Goal: Task Accomplishment & Management: Manage account settings

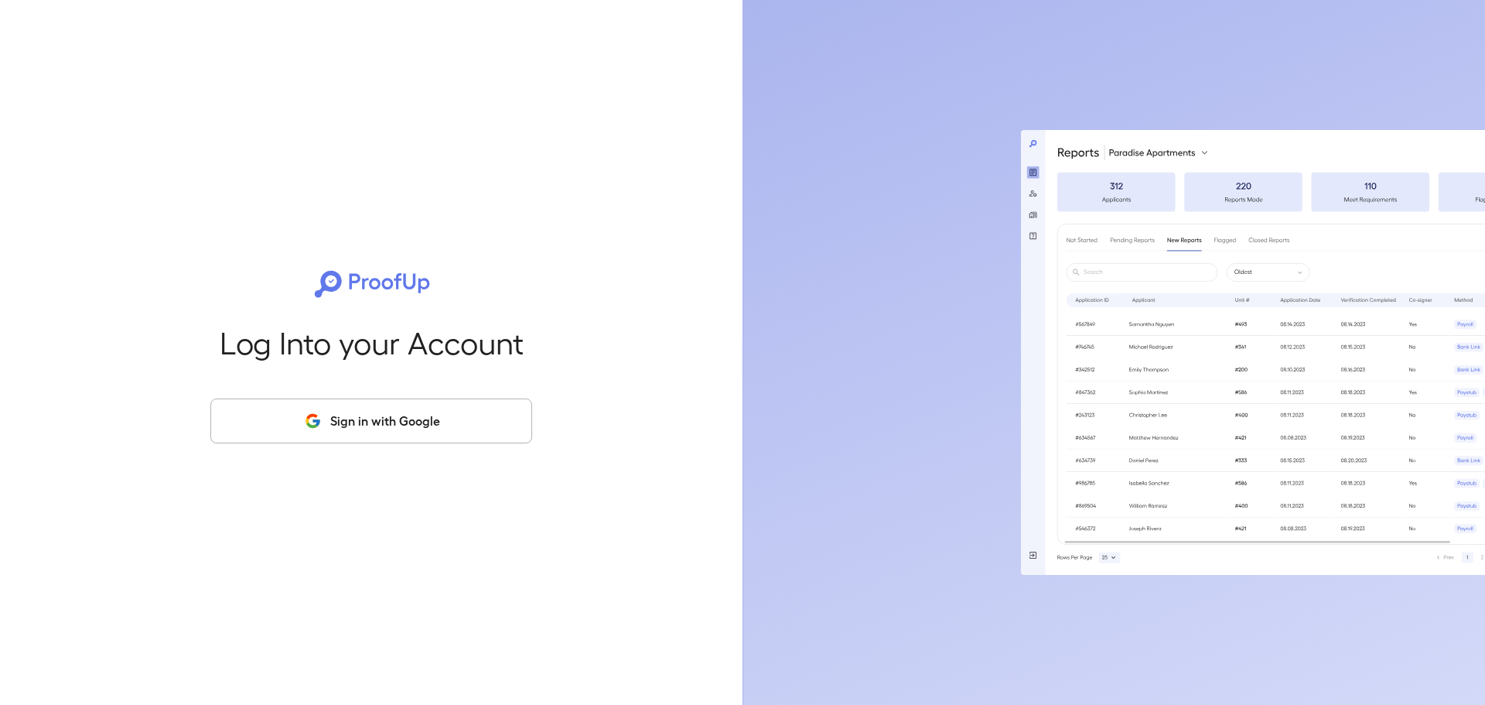
click at [447, 425] on button "Sign in with Google" at bounding box center [371, 420] width 322 height 45
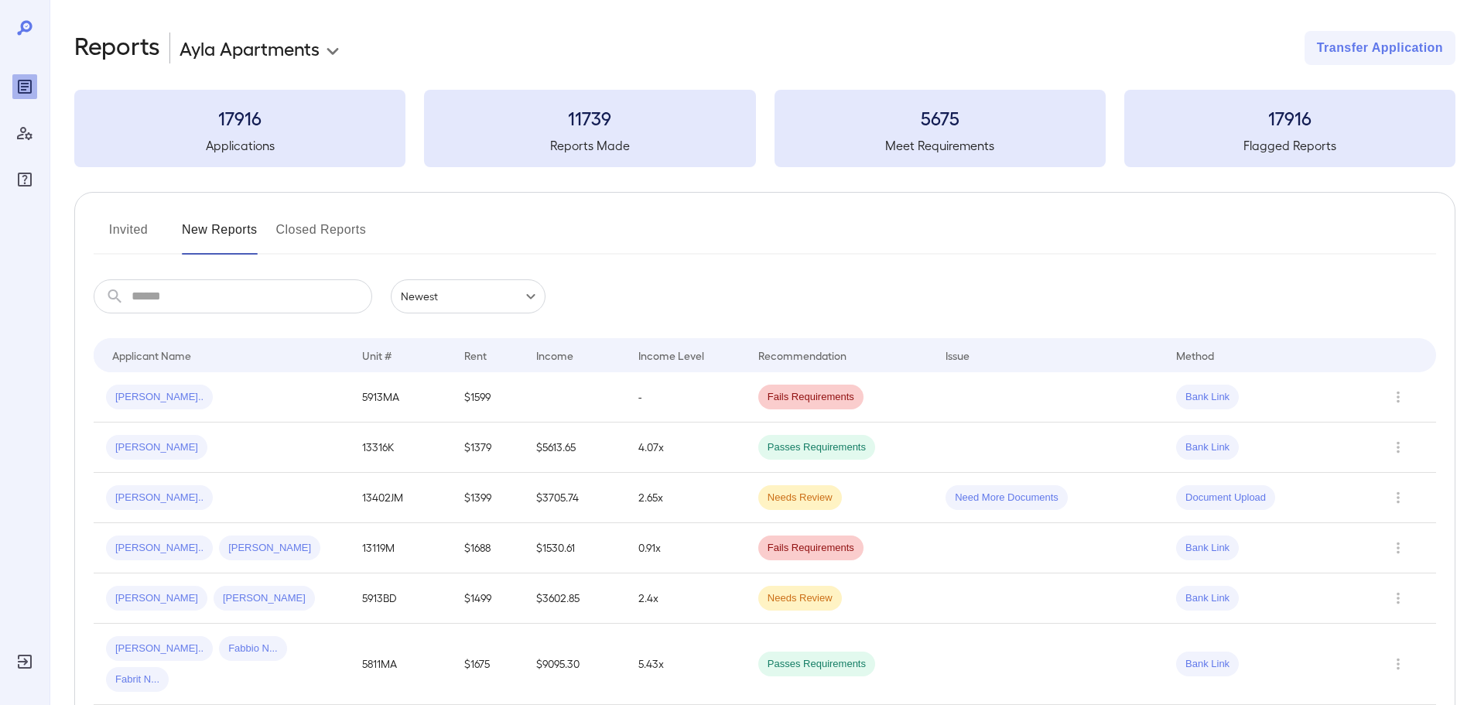
click at [128, 230] on button "Invited" at bounding box center [129, 235] width 70 height 37
click at [107, 236] on button "Invited" at bounding box center [129, 235] width 70 height 37
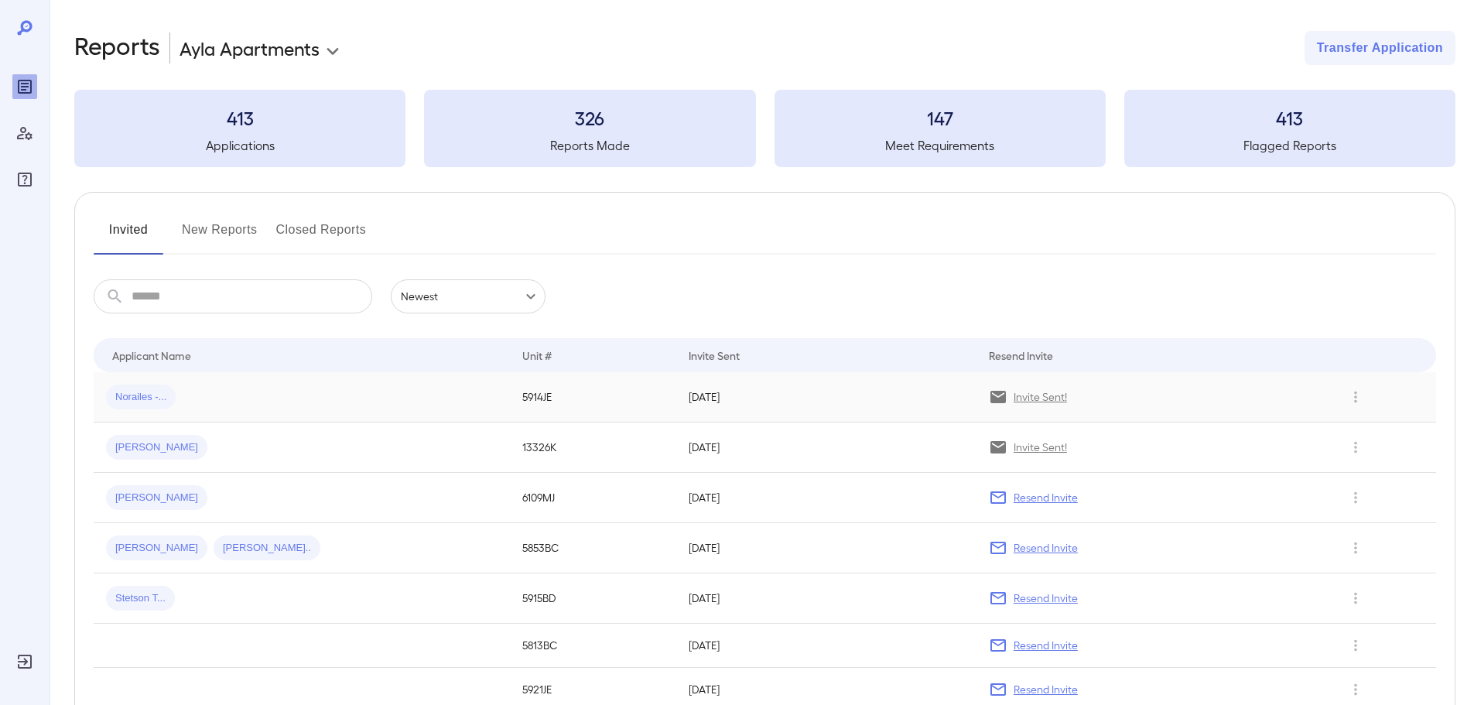
click at [195, 395] on div "Norailes -..." at bounding box center [301, 396] width 391 height 25
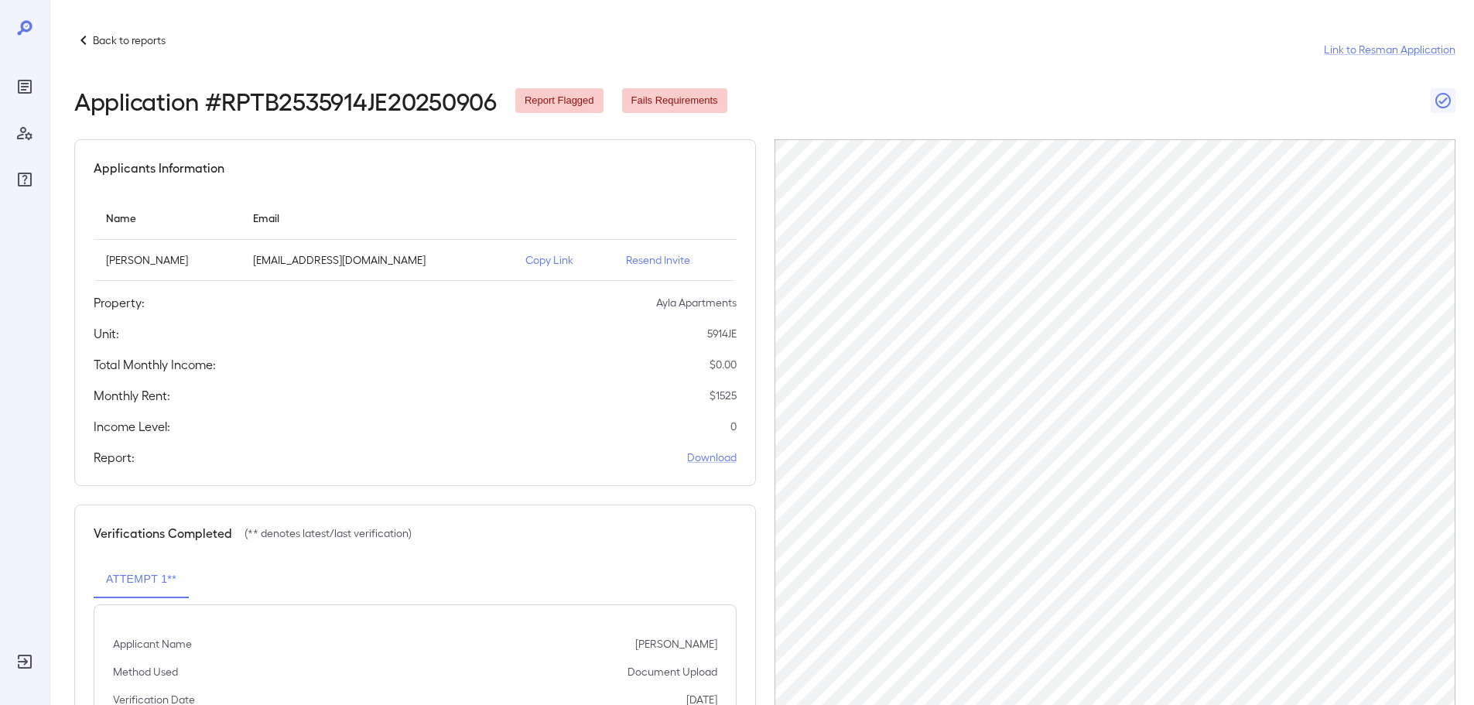
click at [90, 34] on icon at bounding box center [83, 40] width 19 height 19
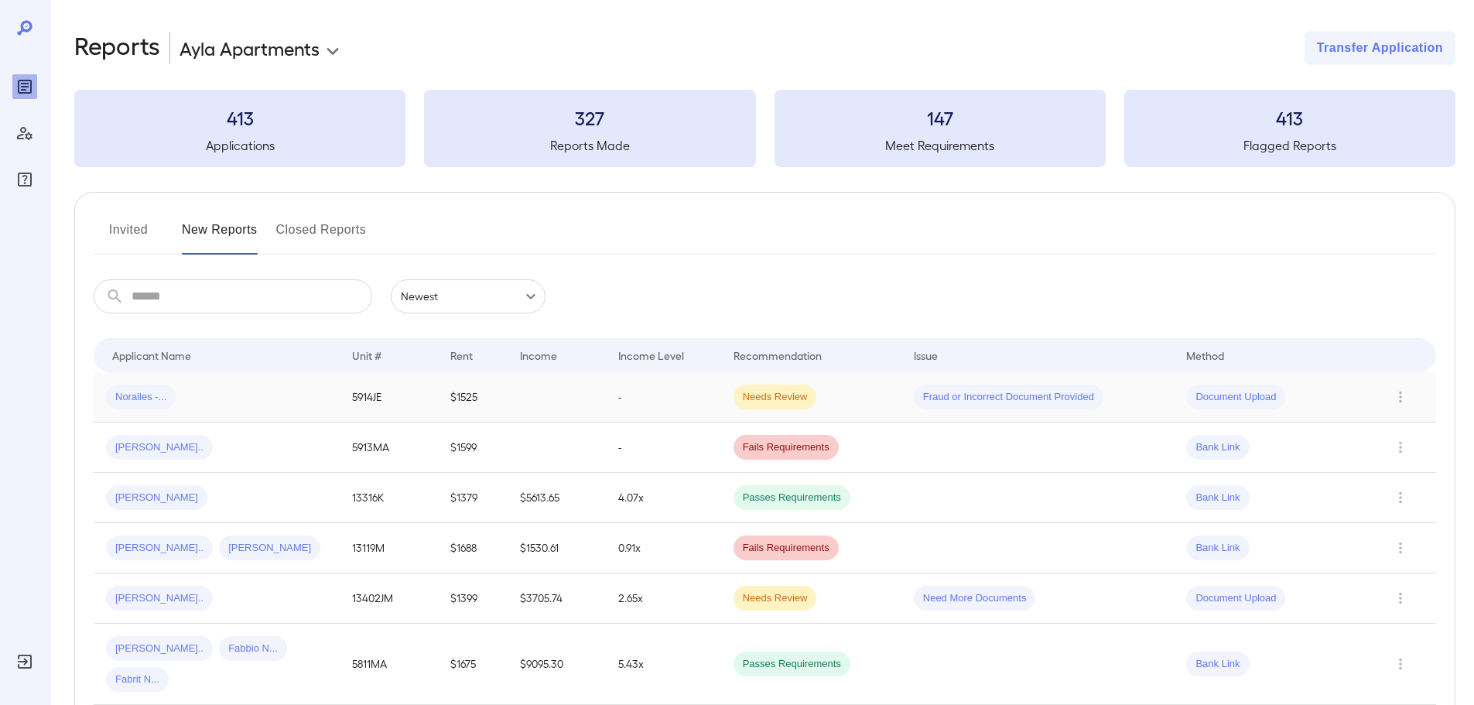
click at [553, 405] on td at bounding box center [556, 397] width 98 height 50
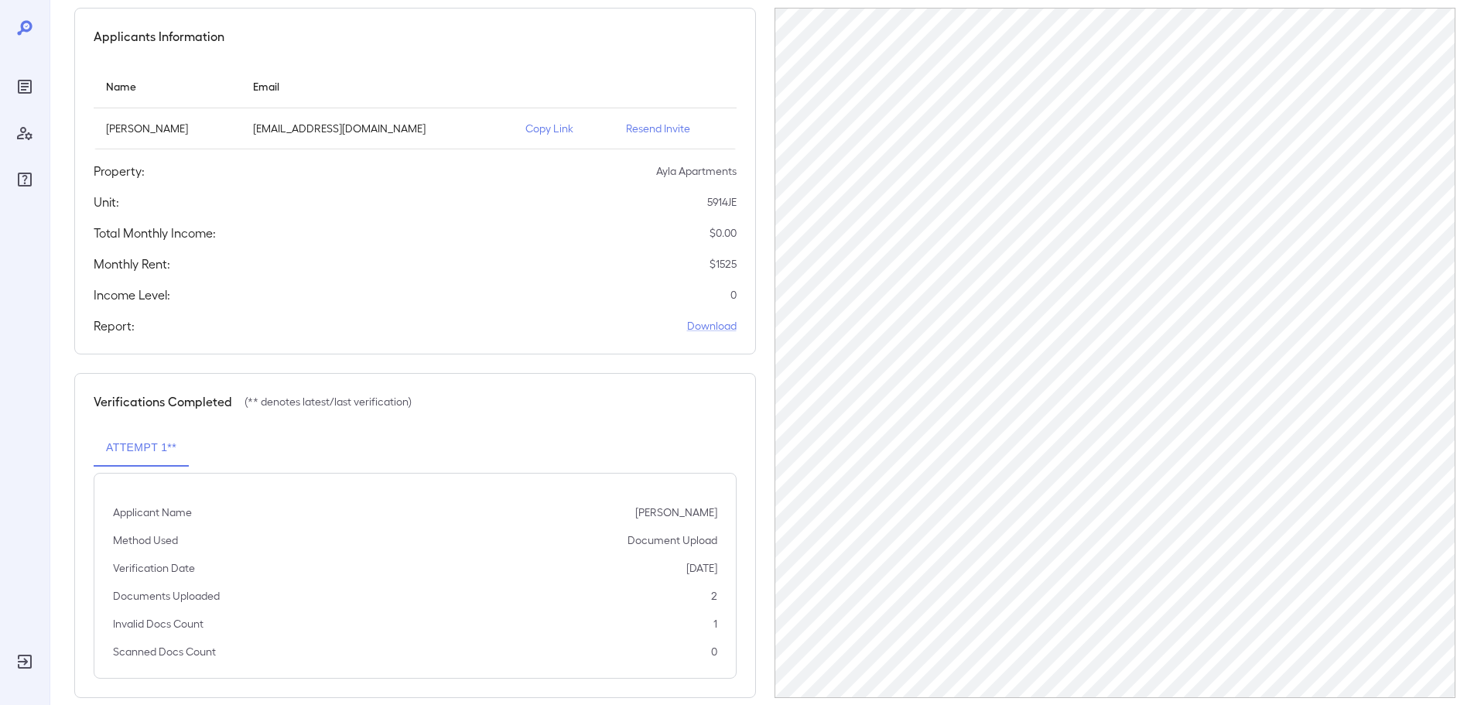
scroll to position [155, 0]
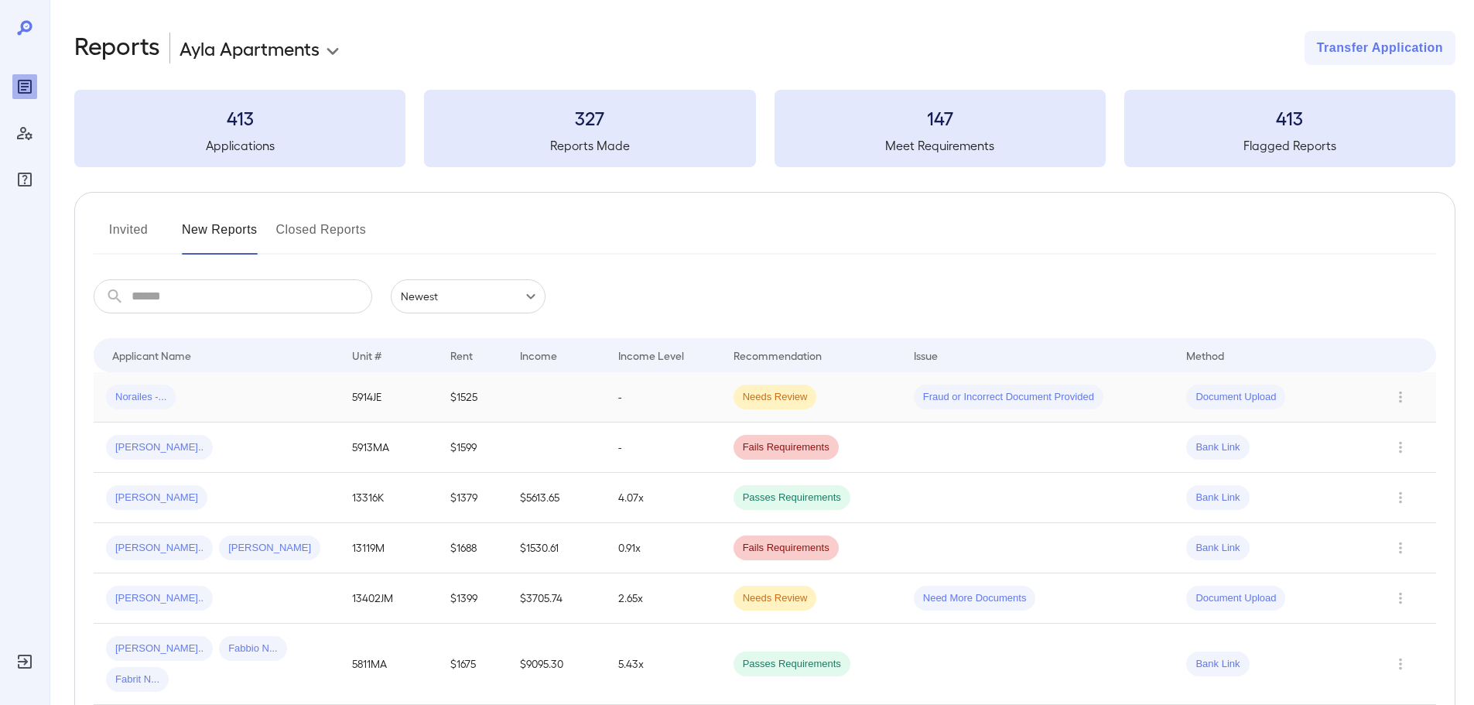
click at [257, 398] on div "Norailes -..." at bounding box center [216, 396] width 221 height 25
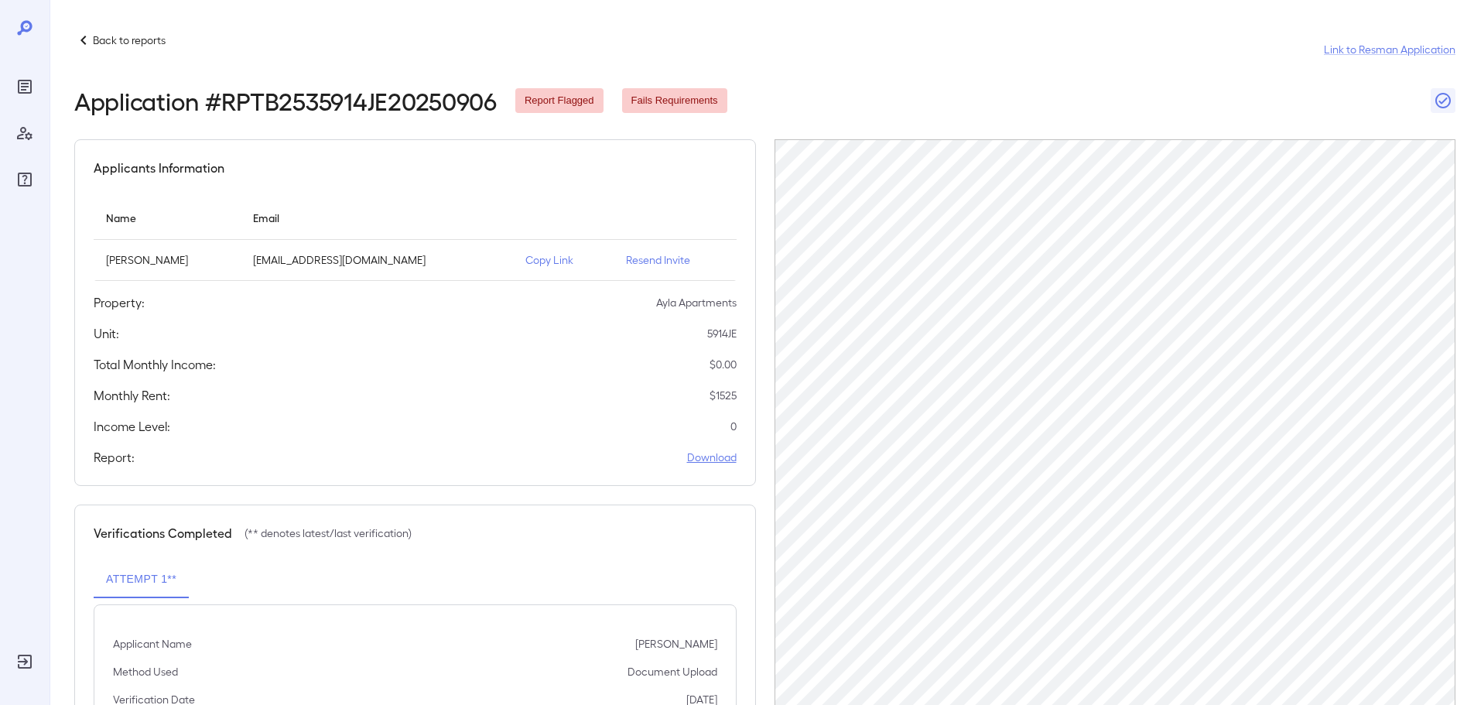
click at [717, 456] on link "Download" at bounding box center [712, 456] width 50 height 15
click at [637, 261] on p "Resend Invite" at bounding box center [675, 259] width 98 height 15
click at [84, 44] on icon at bounding box center [82, 40] width 5 height 9
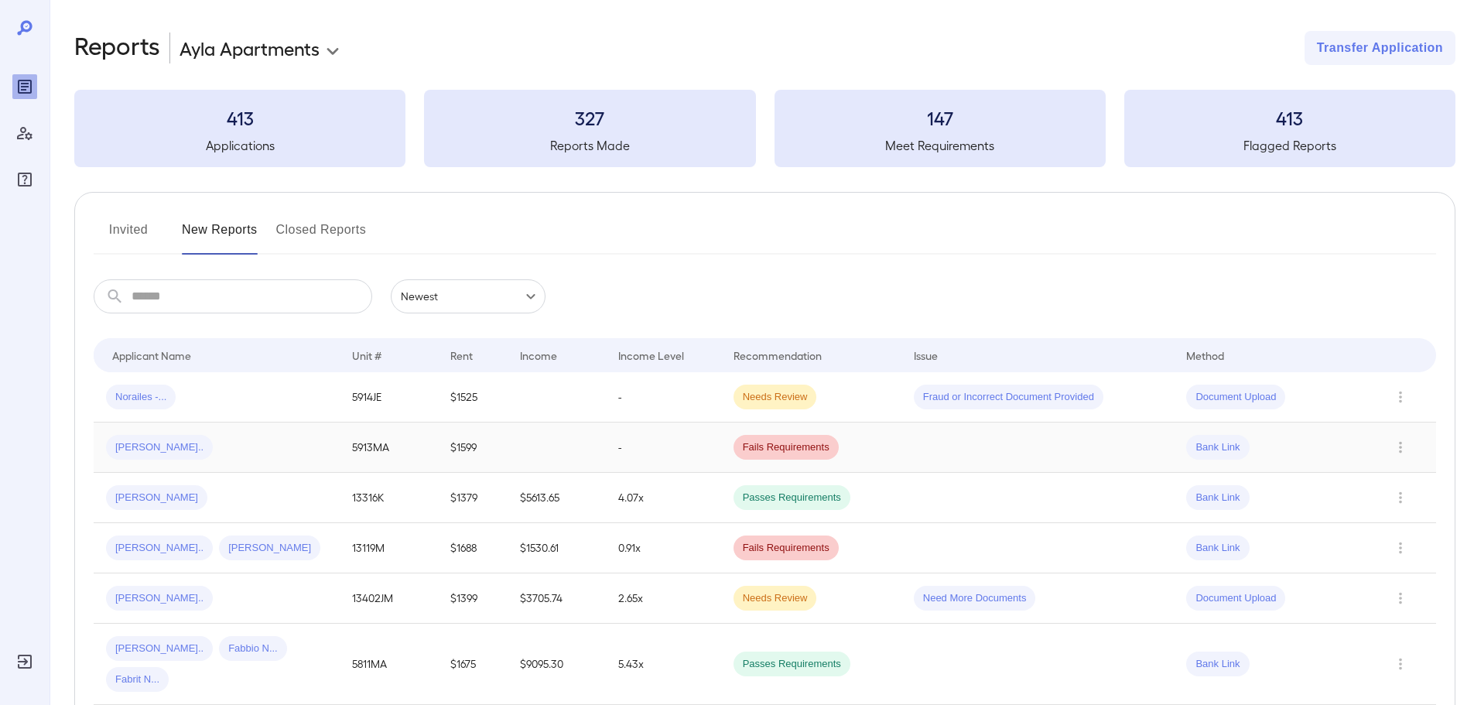
click at [543, 444] on td at bounding box center [556, 447] width 98 height 50
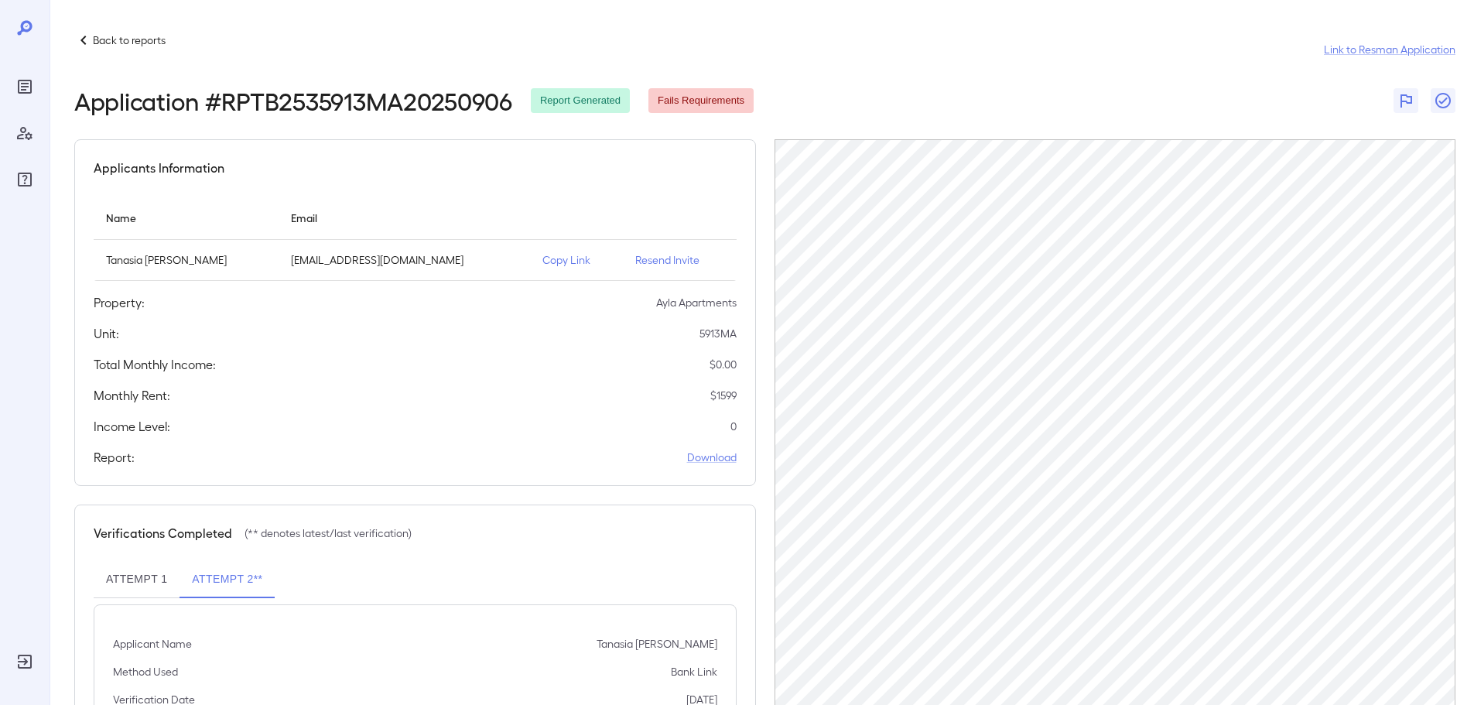
click at [83, 41] on icon at bounding box center [82, 40] width 5 height 9
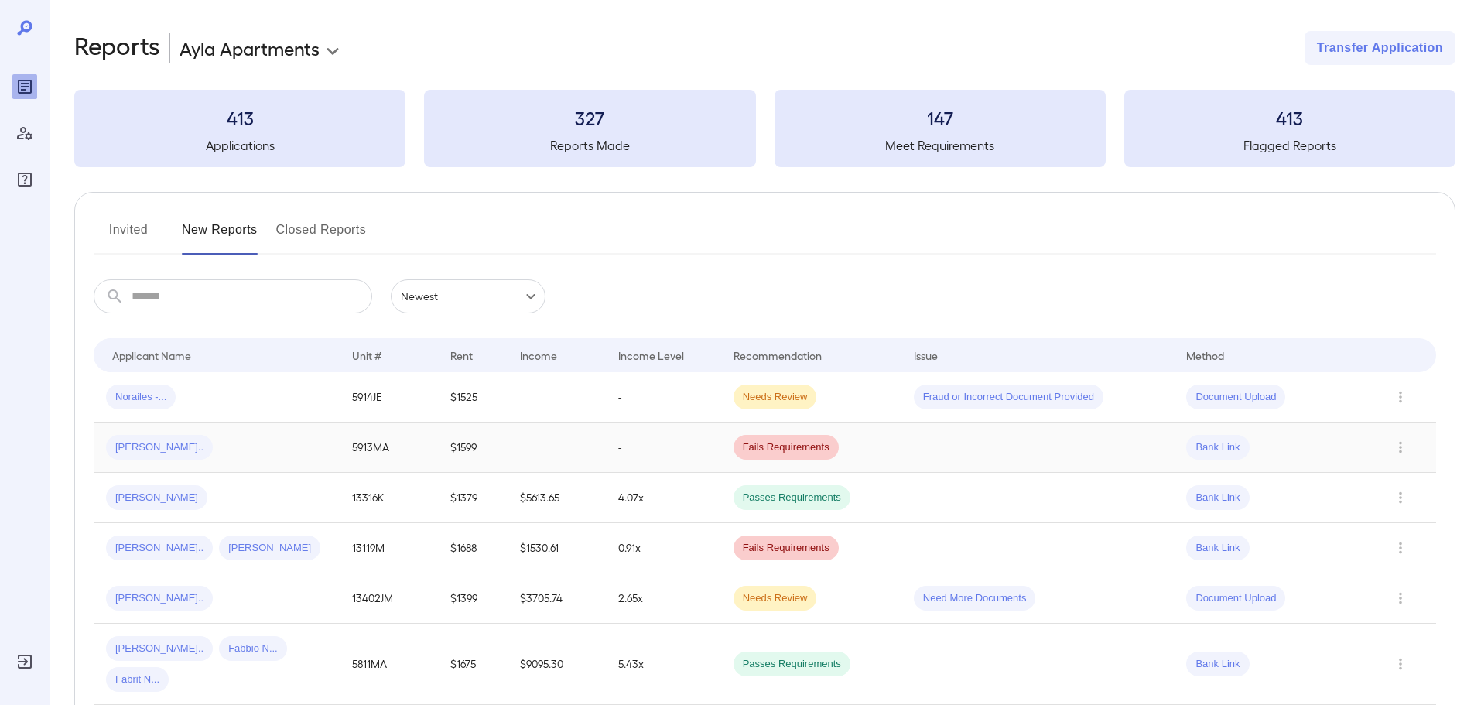
click at [578, 460] on td at bounding box center [556, 447] width 98 height 50
click at [502, 453] on td "$1599" at bounding box center [472, 447] width 69 height 50
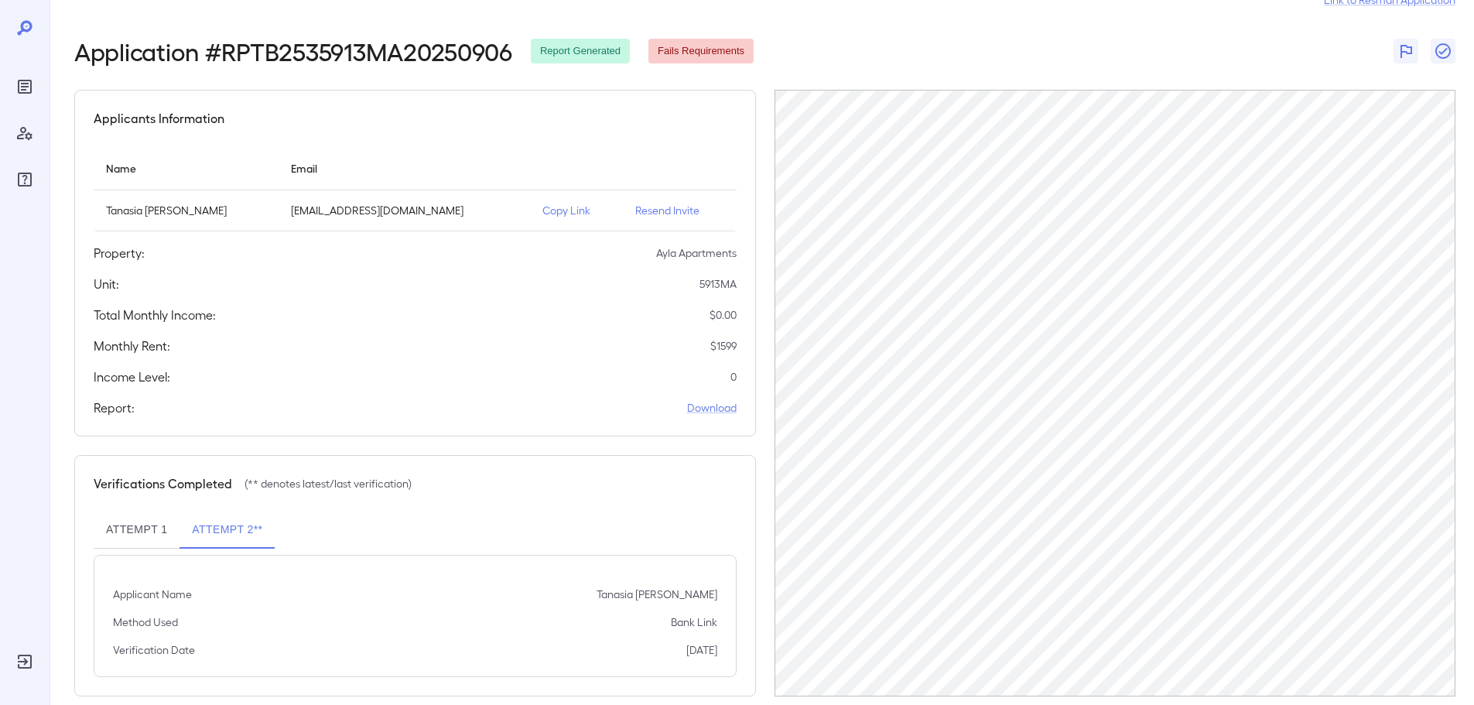
scroll to position [72, 0]
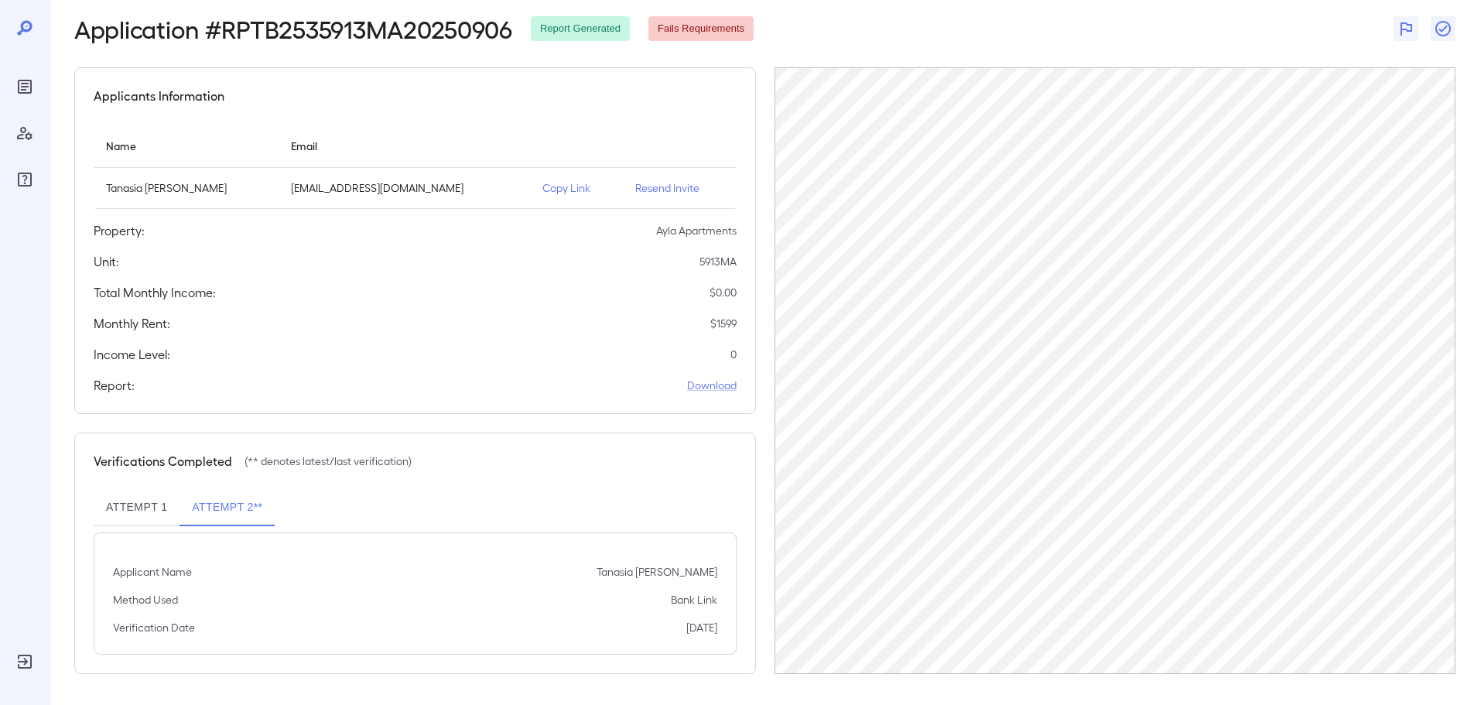
click at [134, 511] on button "Attempt 1" at bounding box center [137, 507] width 86 height 37
click at [709, 391] on link "Download" at bounding box center [712, 385] width 50 height 15
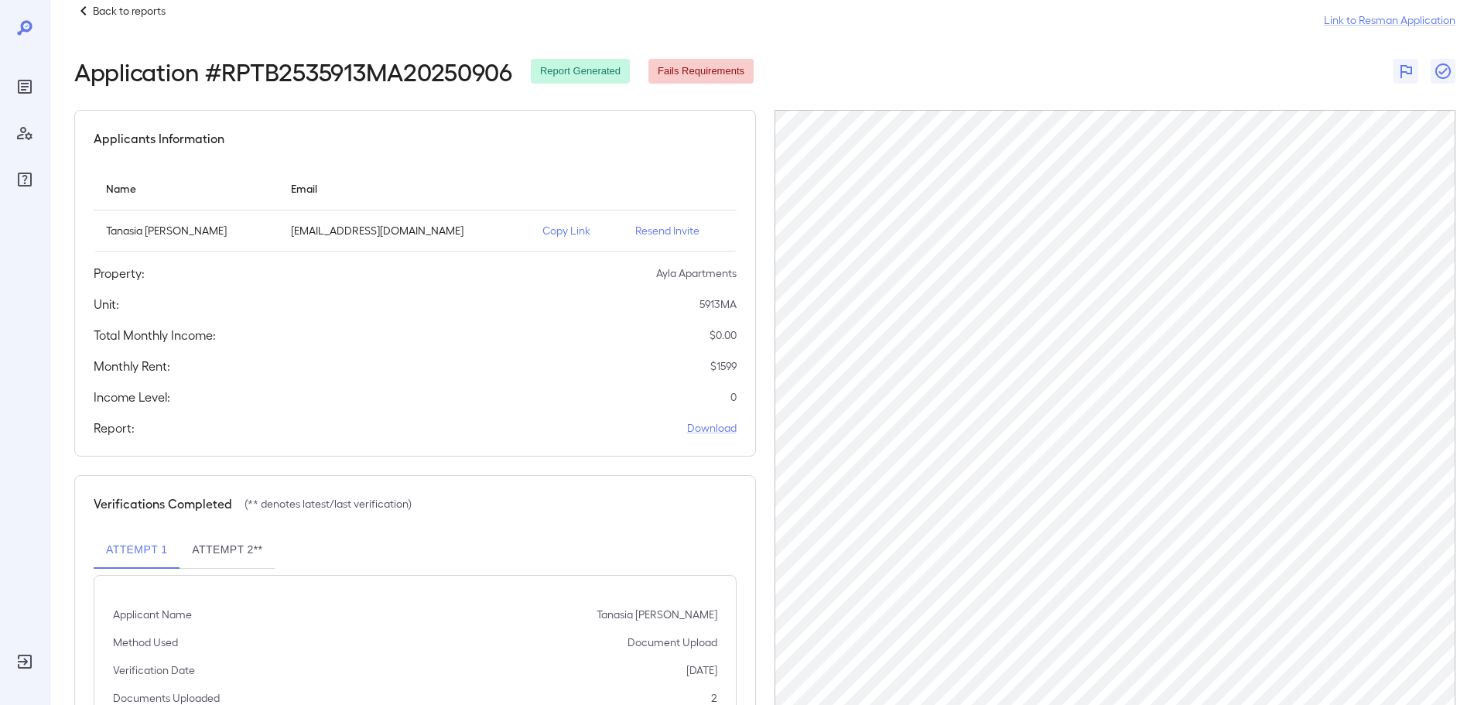
scroll to position [0, 0]
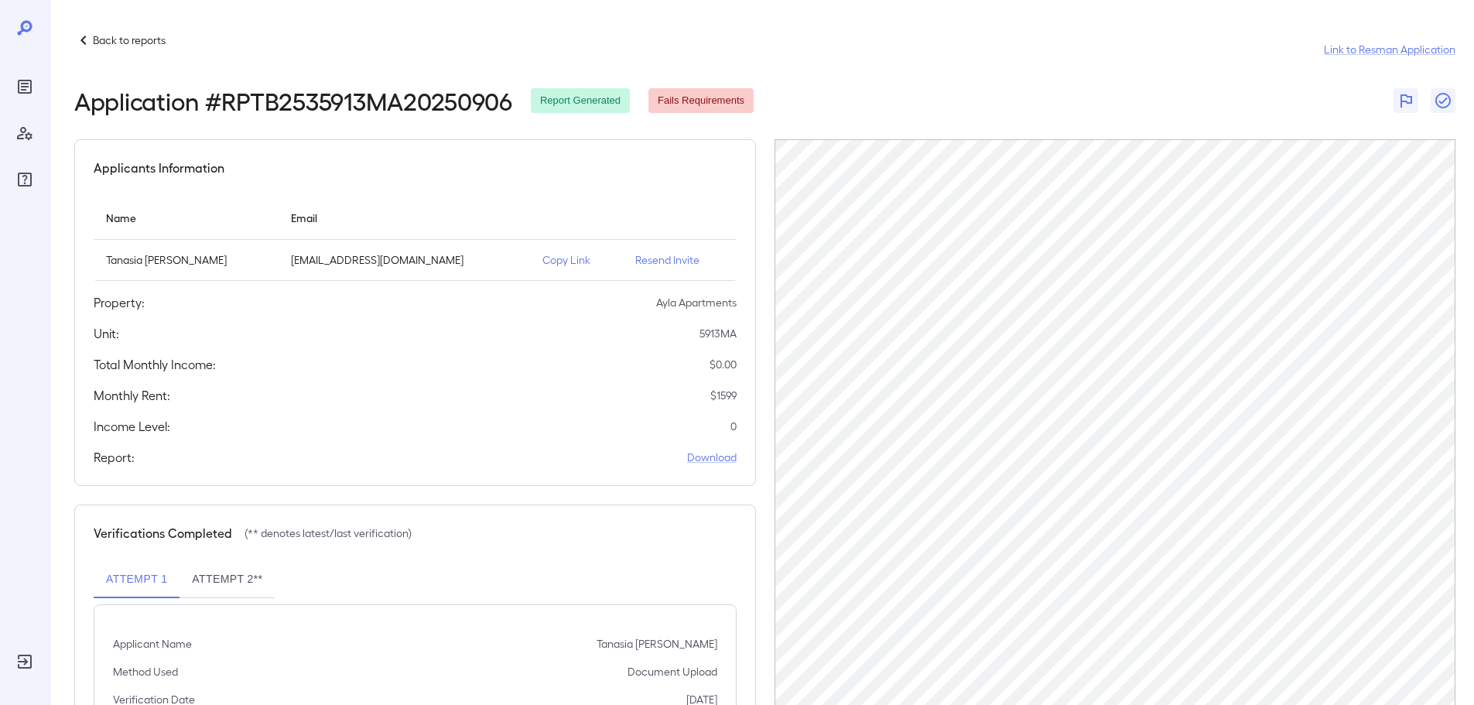
click at [635, 256] on p "Resend Invite" at bounding box center [679, 259] width 89 height 15
click at [542, 258] on p "Copy Link" at bounding box center [576, 259] width 68 height 15
click at [530, 268] on td "Copy Link" at bounding box center [576, 260] width 93 height 41
click at [542, 261] on p "Copy Link" at bounding box center [576, 259] width 68 height 15
click at [542, 263] on p "Copy Link" at bounding box center [576, 259] width 68 height 15
